Goal: Task Accomplishment & Management: Complete application form

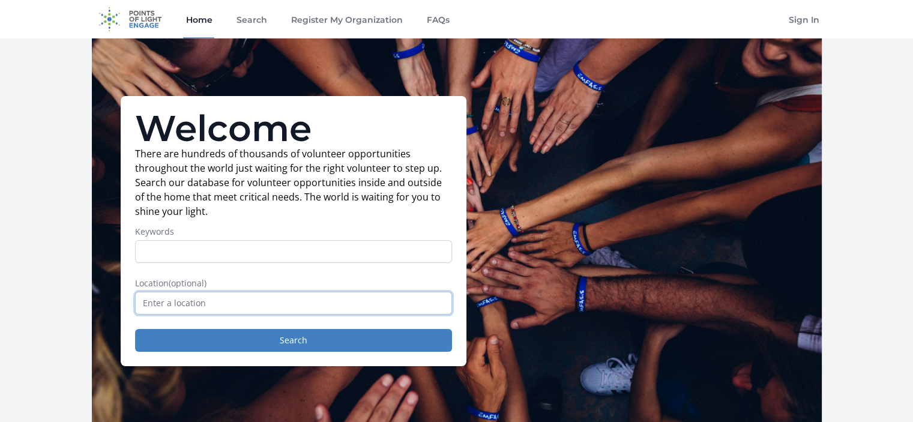
click at [338, 309] on input "text" at bounding box center [293, 303] width 317 height 23
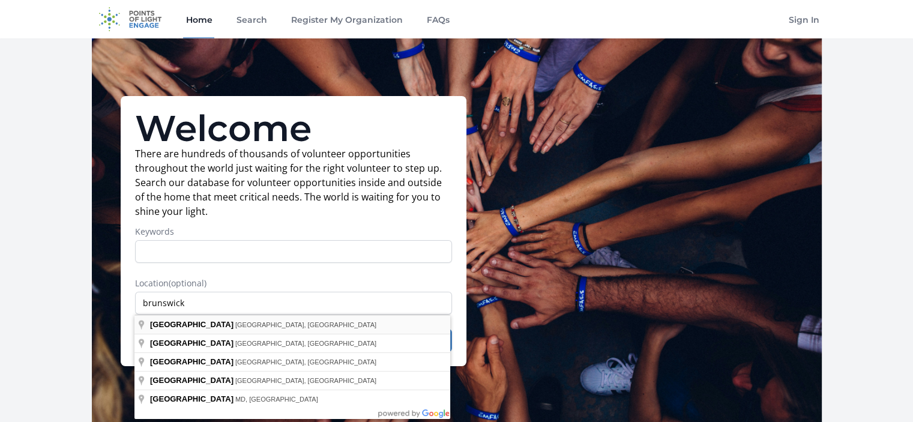
type input "[GEOGRAPHIC_DATA], [GEOGRAPHIC_DATA], [GEOGRAPHIC_DATA]"
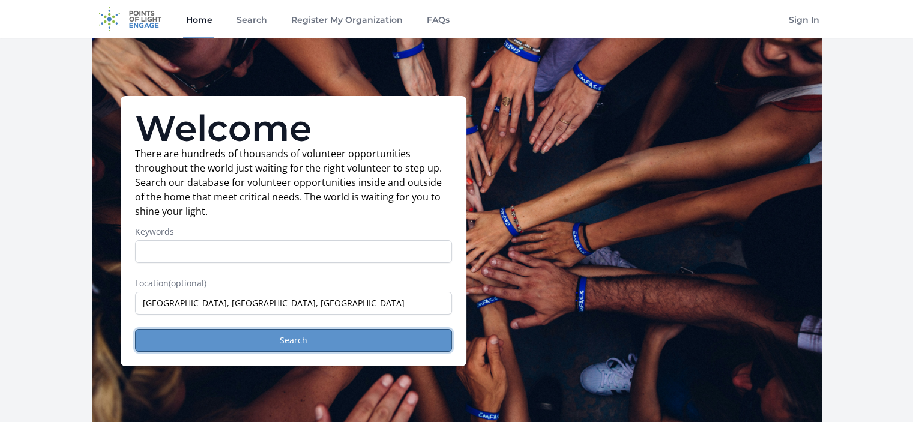
click at [292, 342] on button "Search" at bounding box center [293, 340] width 317 height 23
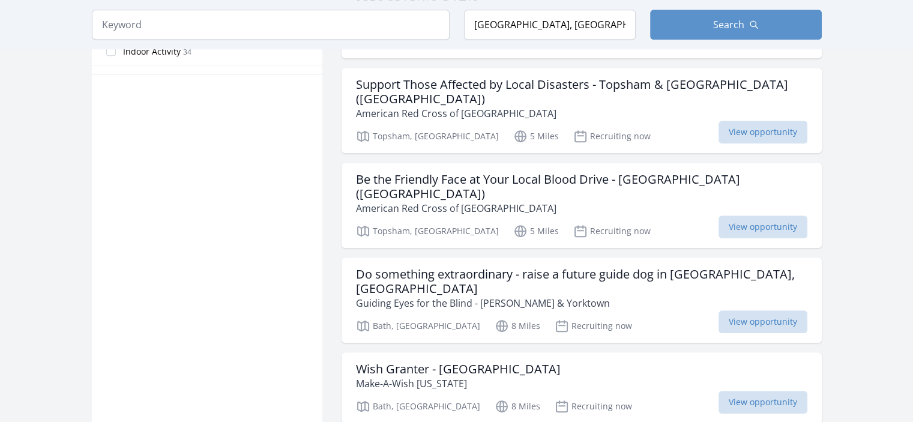
scroll to position [823, 0]
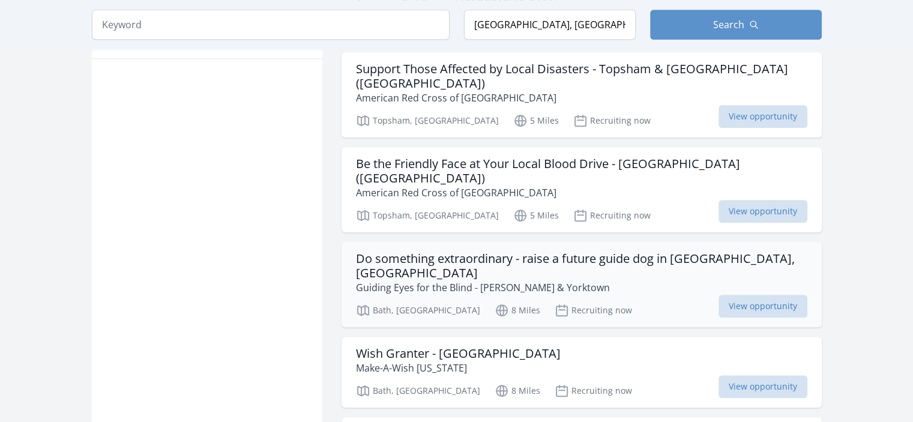
click at [532, 252] on h3 "Do something extraordinary - raise a future guide dog in Sagadahoc County, ME" at bounding box center [582, 266] width 452 height 29
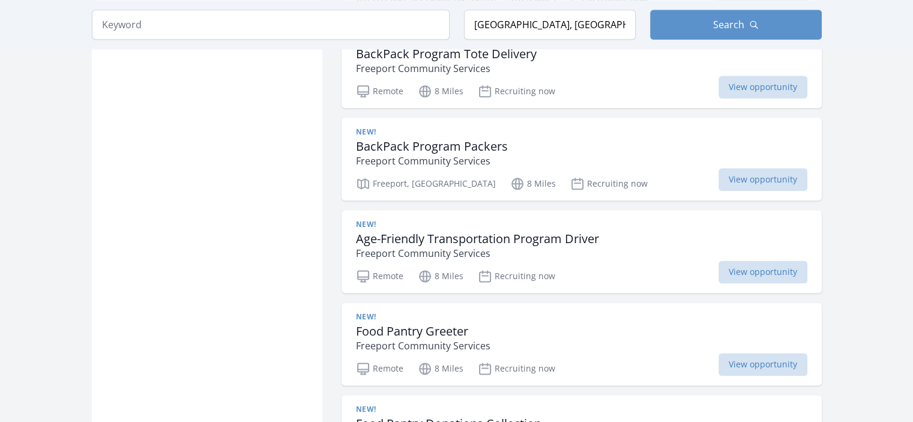
scroll to position [1485, 0]
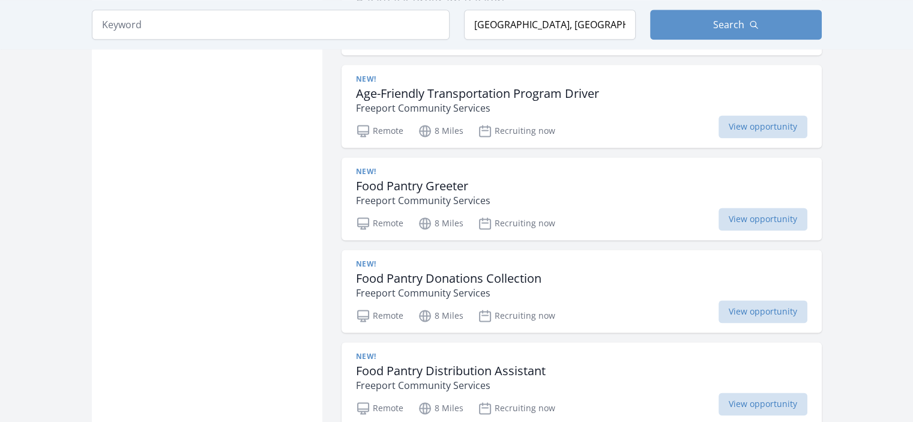
scroll to position [1644, 0]
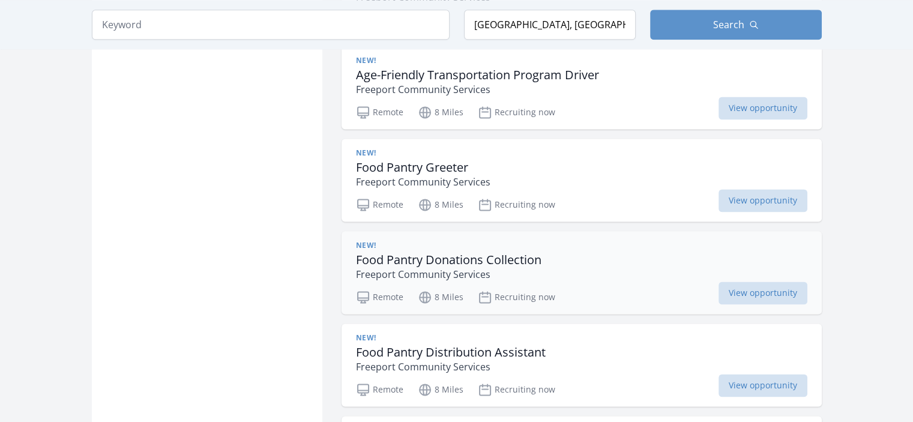
click at [411, 253] on h3 "Food Pantry Donations Collection" at bounding box center [449, 260] width 186 height 14
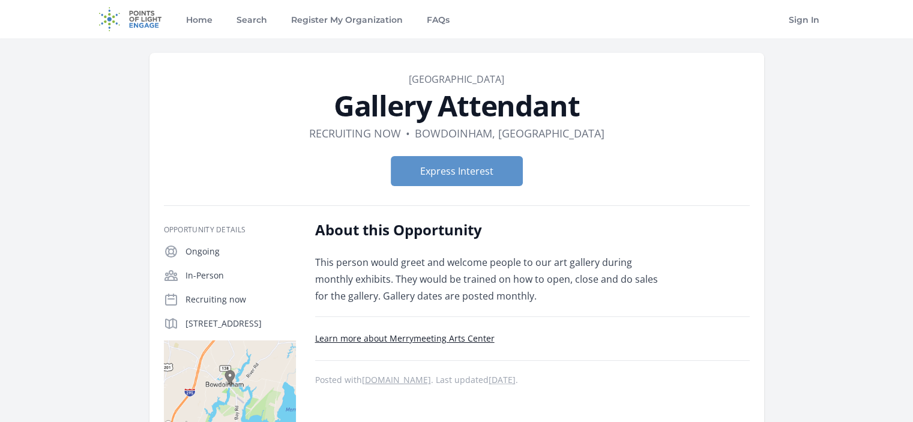
click at [463, 340] on link "Learn more about Merrymeeting Arts Center" at bounding box center [405, 338] width 180 height 11
click at [463, 338] on link "Learn more about Merrymeeting Arts Center" at bounding box center [405, 338] width 180 height 11
